Goal: Task Accomplishment & Management: Complete application form

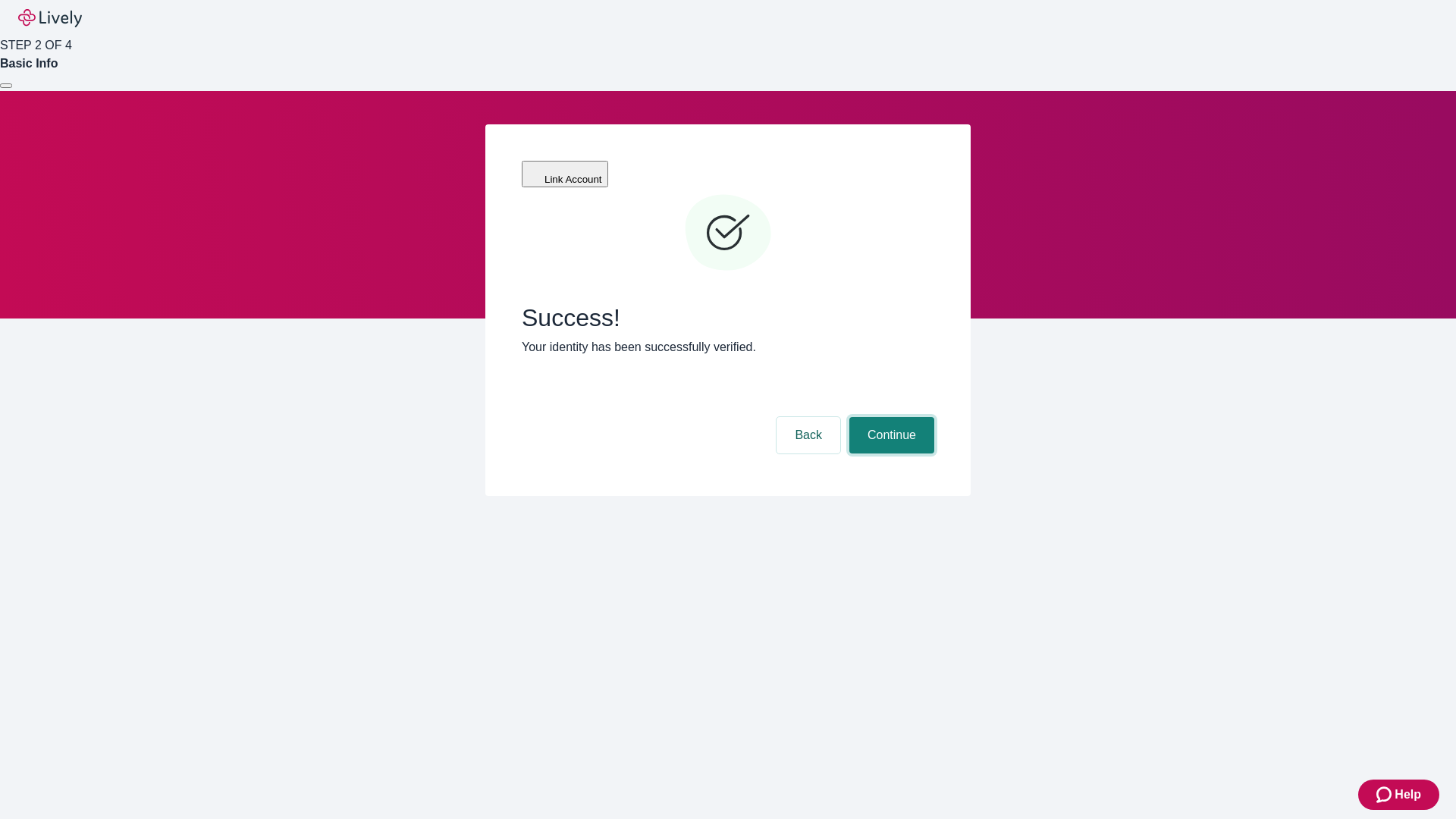
click at [889, 417] on button "Continue" at bounding box center [891, 435] width 85 height 36
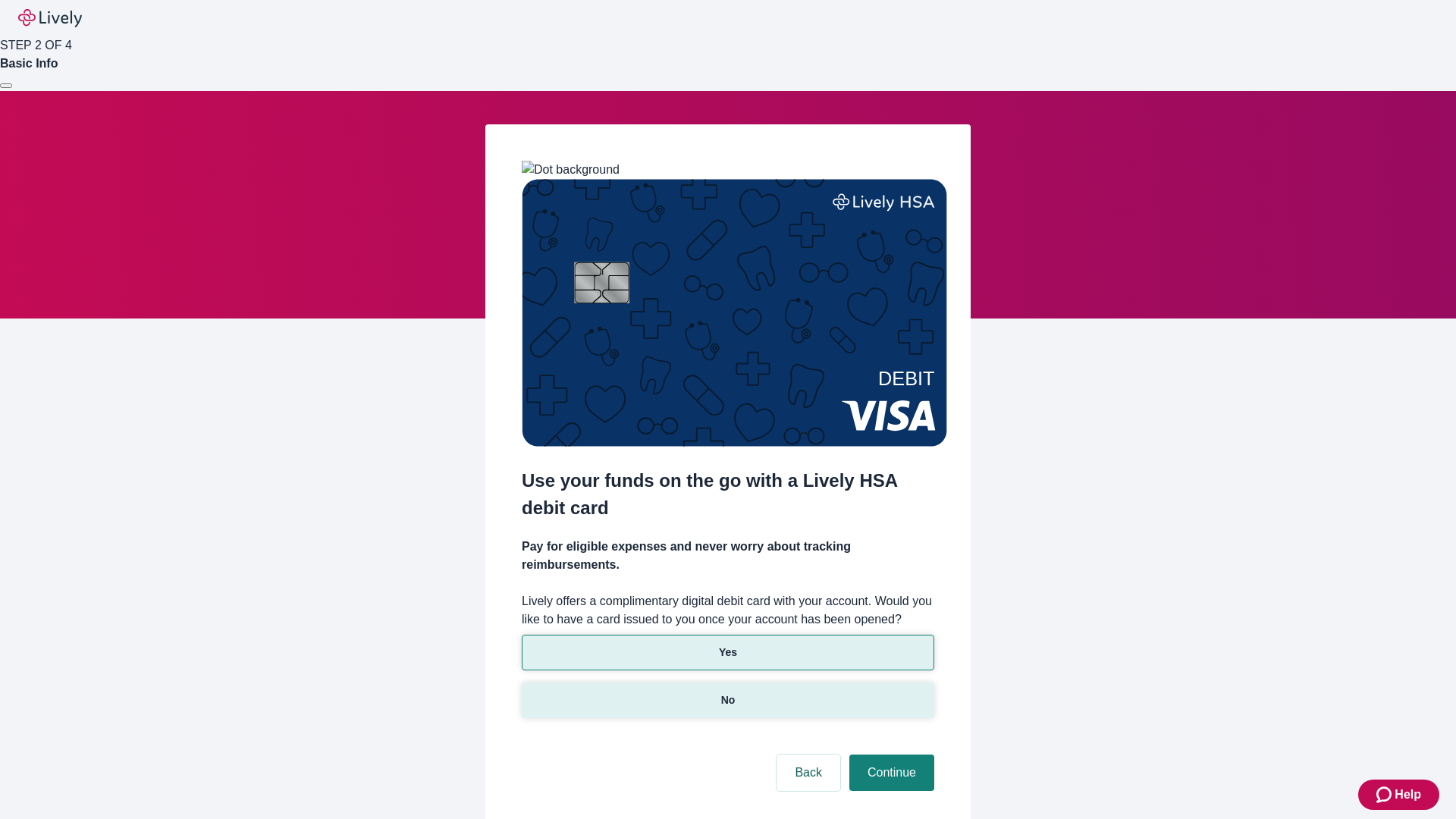
click at [727, 693] on p "No" at bounding box center [728, 700] width 14 height 16
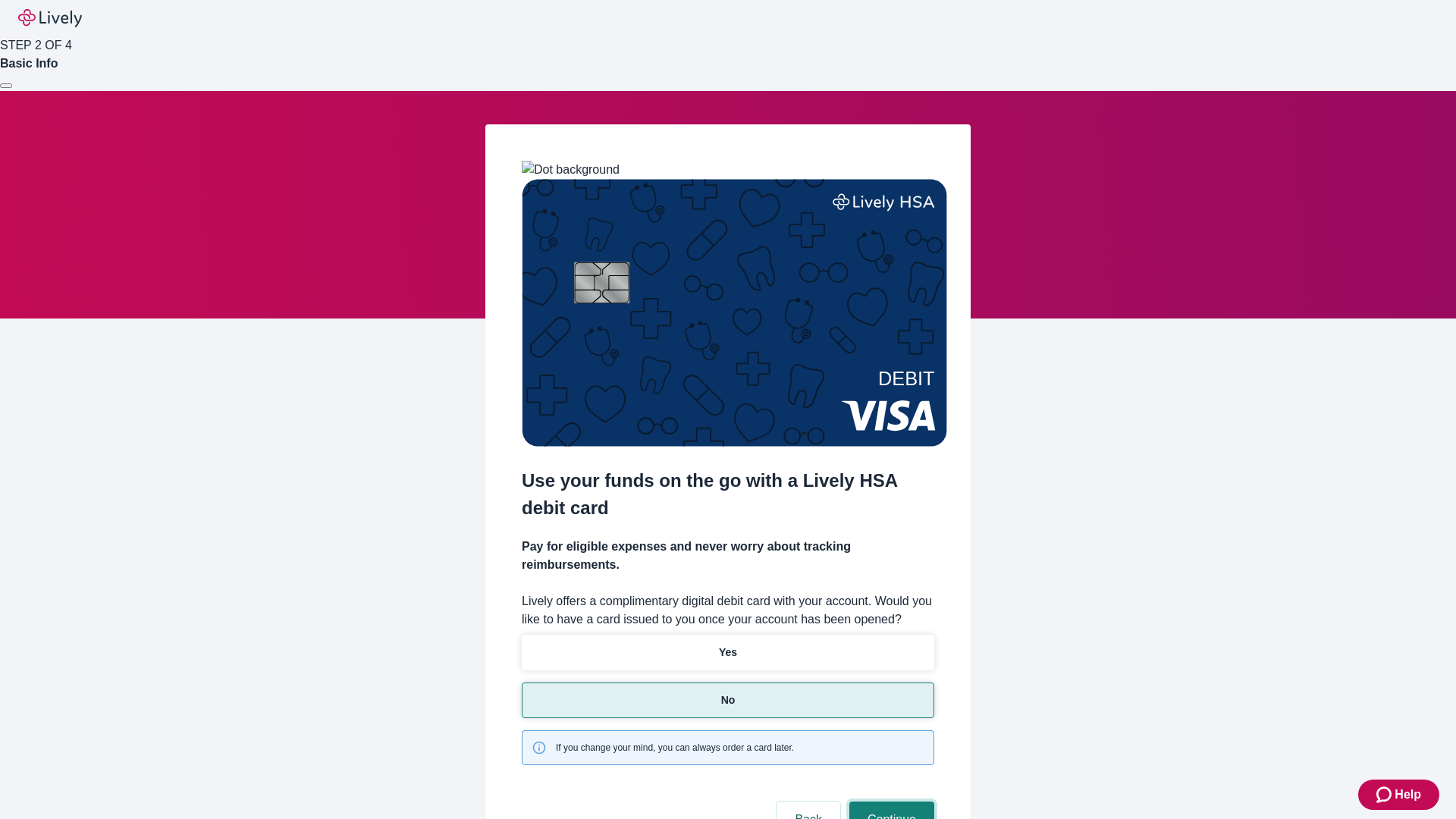
click at [889, 801] on button "Continue" at bounding box center [891, 819] width 85 height 36
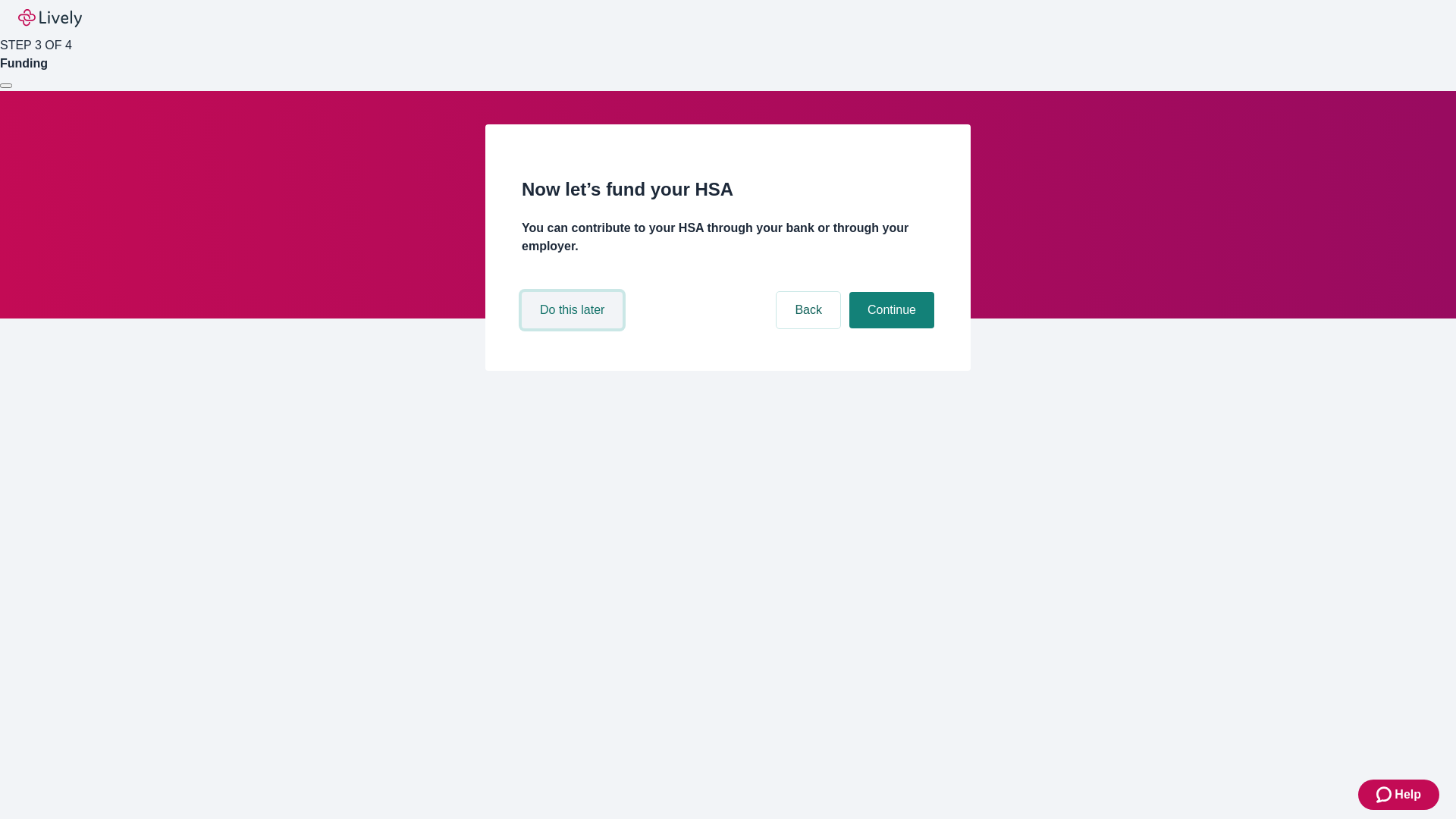
click at [574, 328] on button "Do this later" at bounding box center [572, 310] width 100 height 36
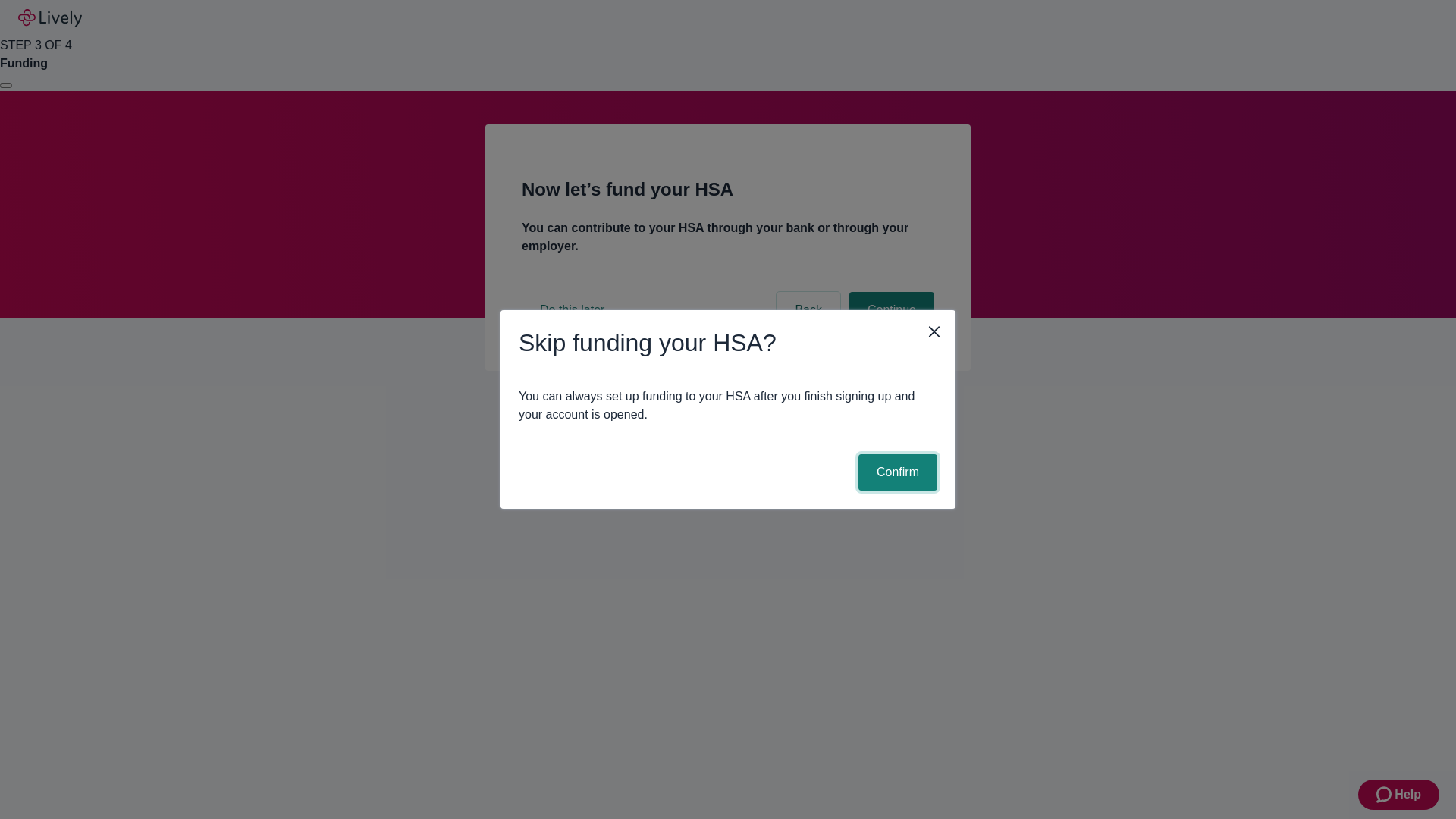
click at [895, 472] on button "Confirm" at bounding box center [898, 471] width 79 height 36
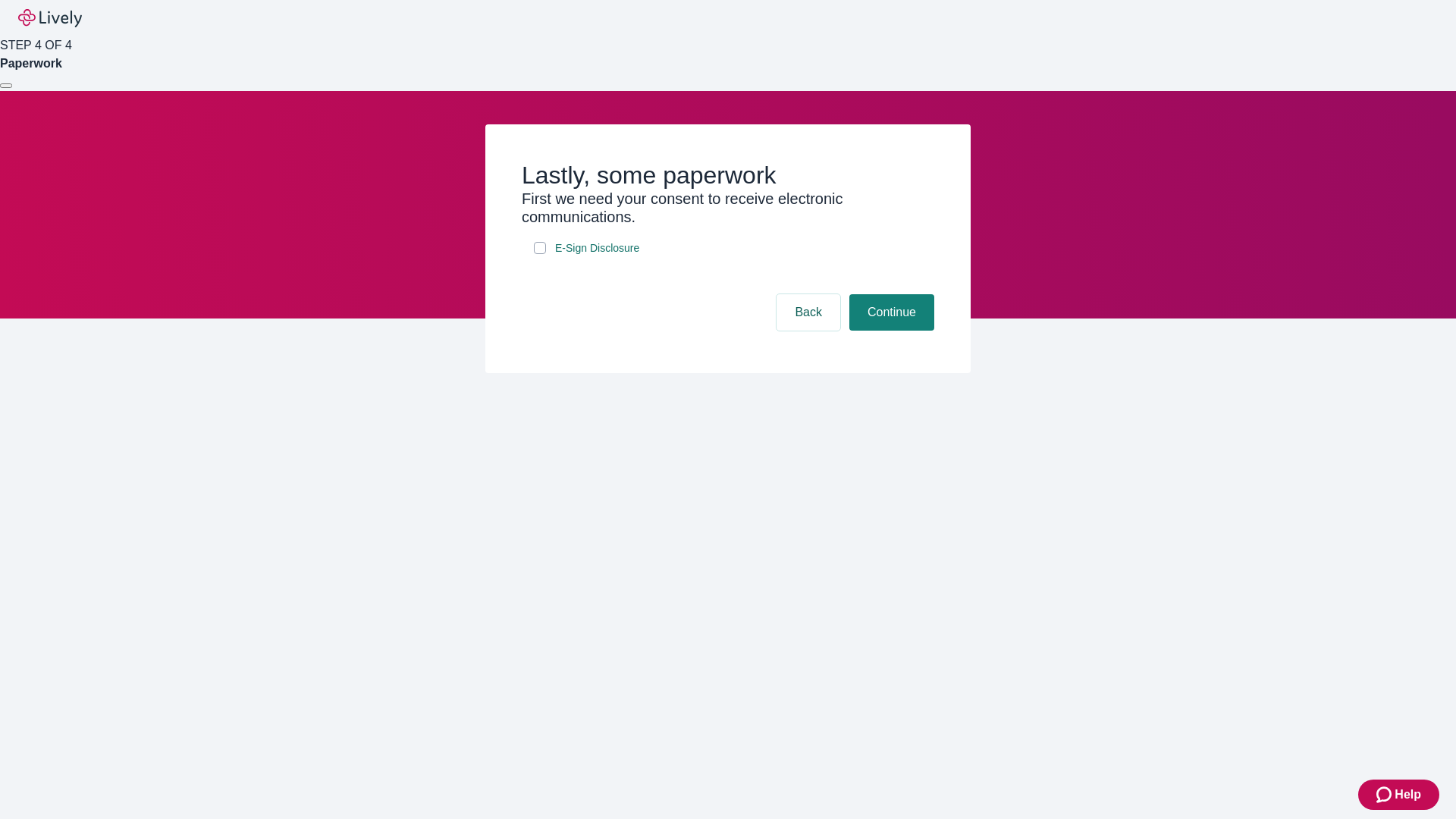
click at [540, 254] on input "E-Sign Disclosure" at bounding box center [540, 248] width 12 height 12
checkbox input "true"
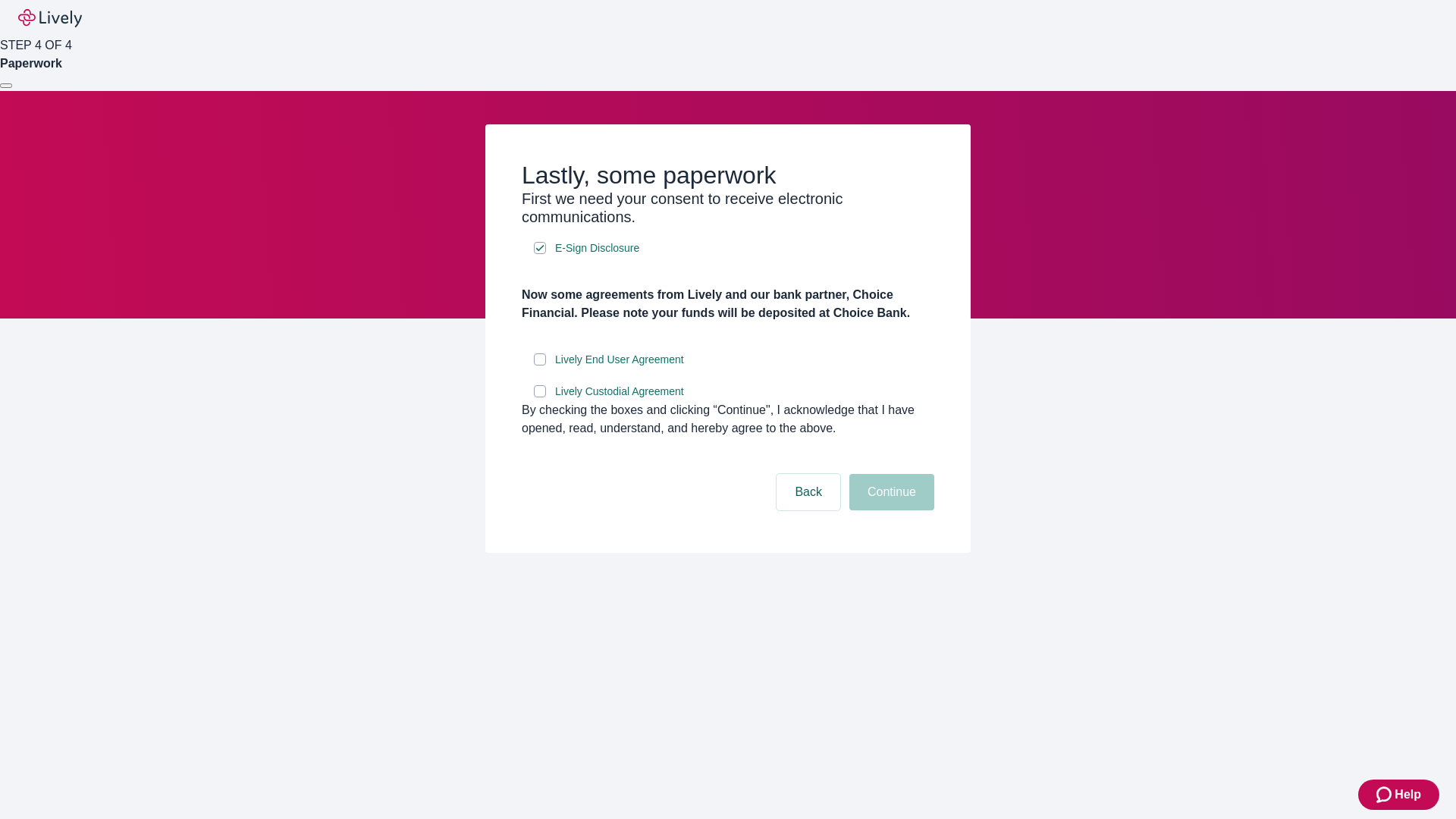
click at [540, 365] on input "Lively End User Agreement" at bounding box center [540, 359] width 12 height 12
checkbox input "true"
click at [540, 398] on input "Lively Custodial Agreement" at bounding box center [540, 391] width 12 height 12
checkbox input "true"
click at [889, 510] on button "Continue" at bounding box center [891, 492] width 85 height 36
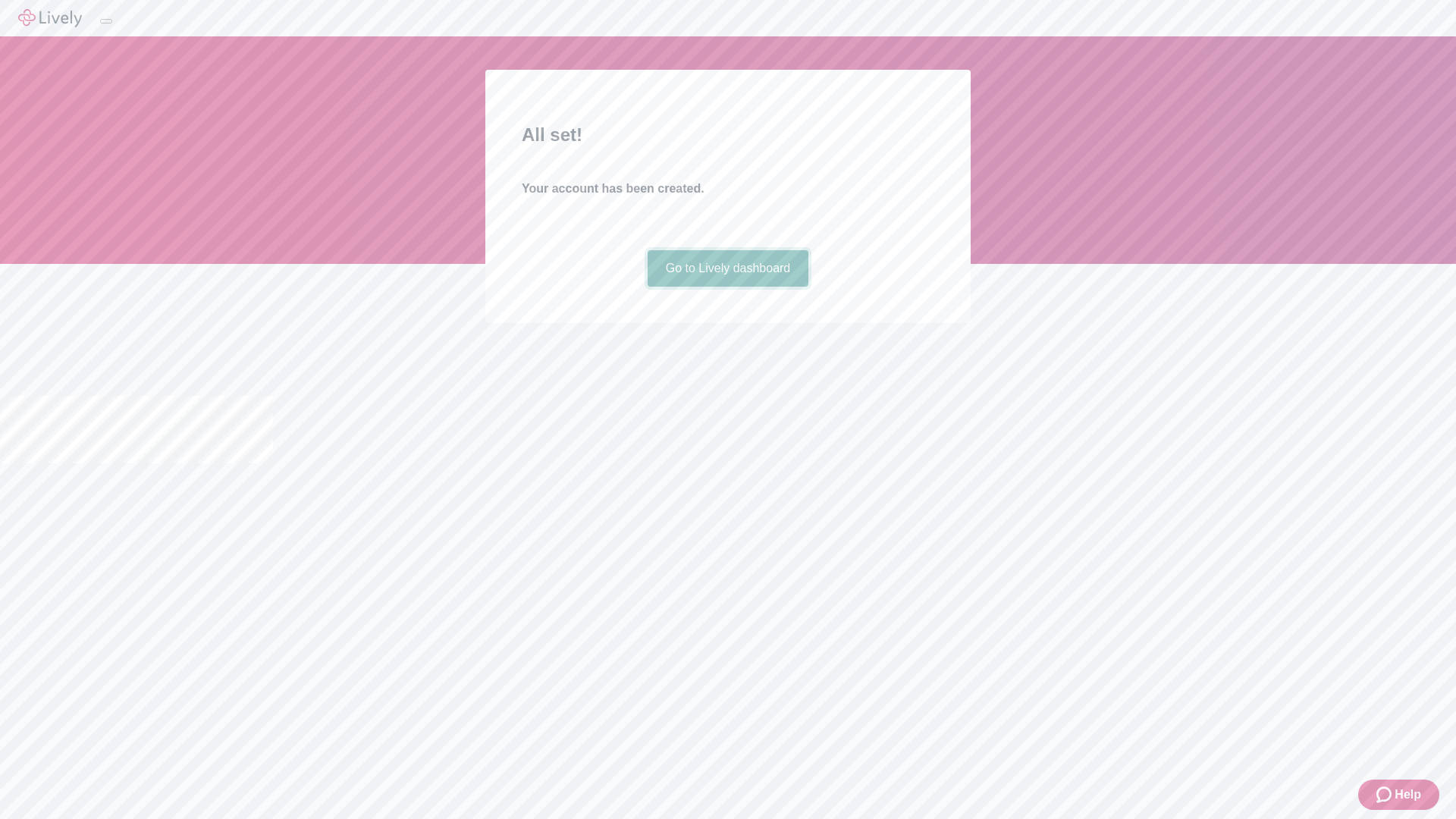
click at [727, 286] on link "Go to Lively dashboard" at bounding box center [728, 268] width 162 height 36
